Goal: Navigation & Orientation: Find specific page/section

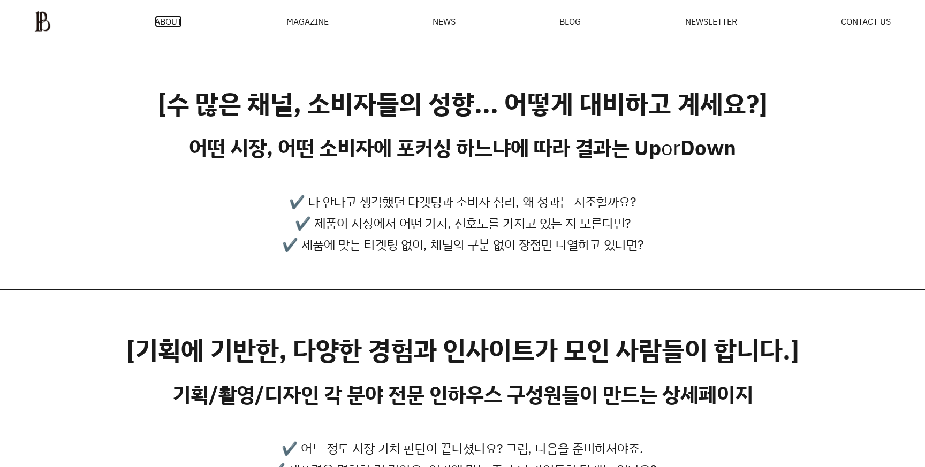
click at [156, 23] on span "ABOUT" at bounding box center [168, 21] width 27 height 9
click at [176, 19] on span "ABOUT" at bounding box center [168, 21] width 27 height 9
click at [311, 18] on div "MAGAZINE" at bounding box center [307, 21] width 42 height 9
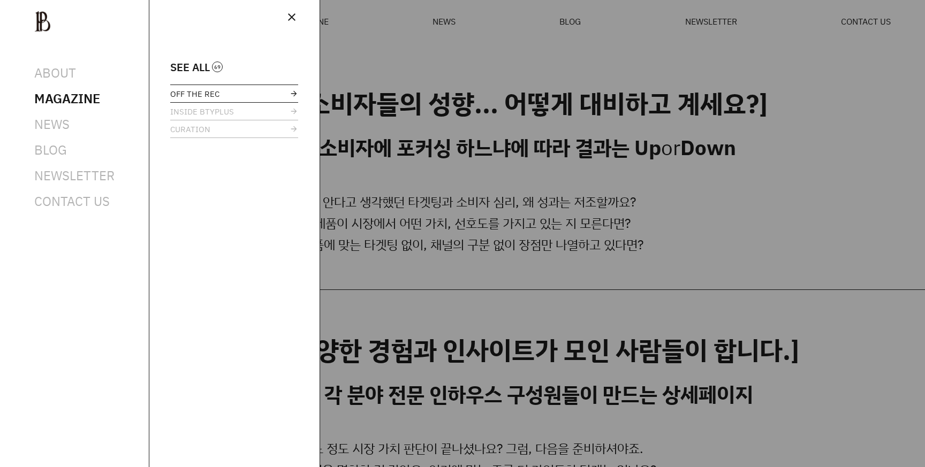
click at [241, 94] on link "OFF THE REC" at bounding box center [234, 93] width 128 height 17
